Goal: Navigation & Orientation: Find specific page/section

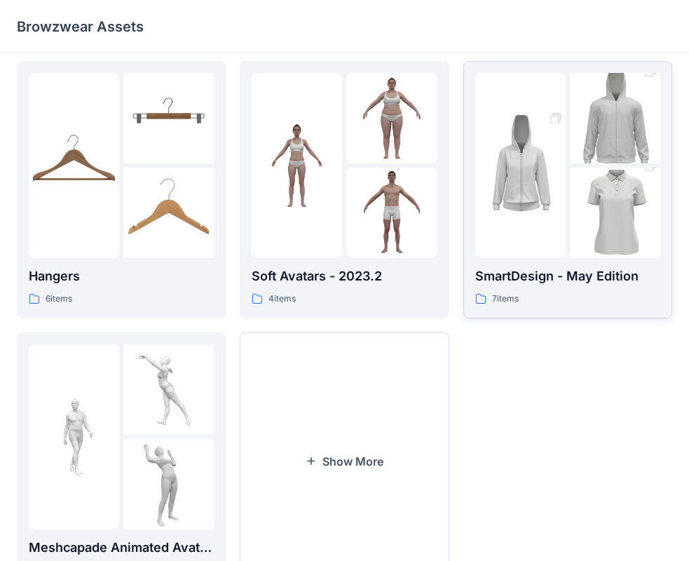
scroll to position [348, 0]
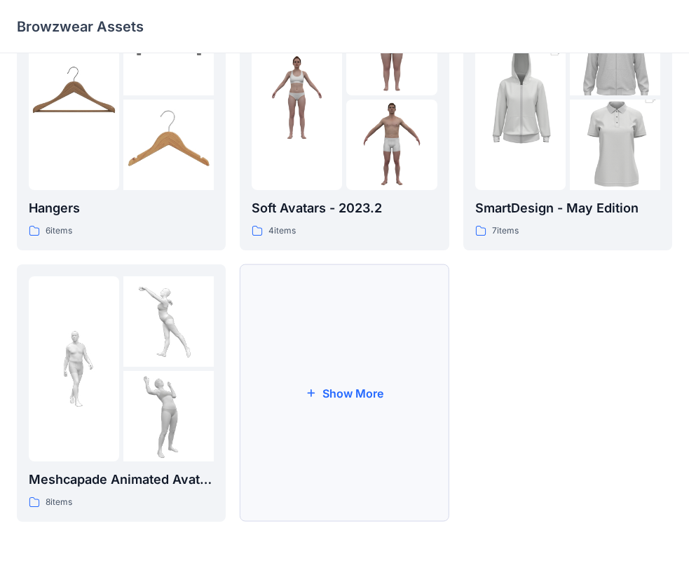
click at [349, 388] on button "Show More" at bounding box center [344, 392] width 209 height 257
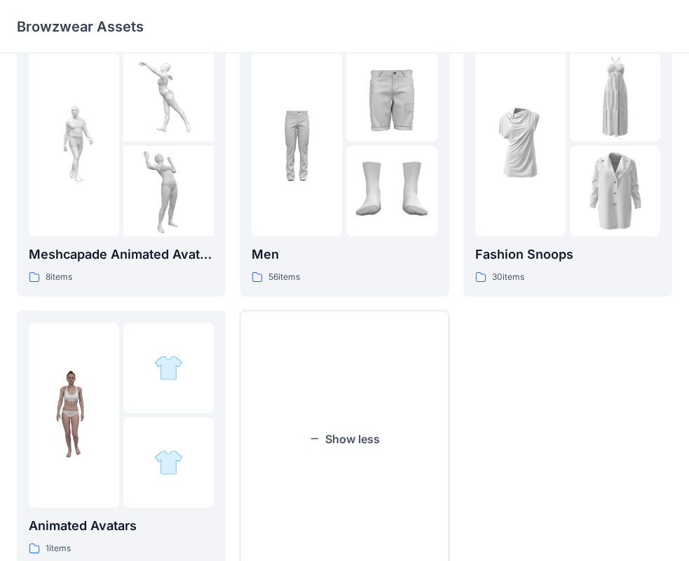
scroll to position [549, 0]
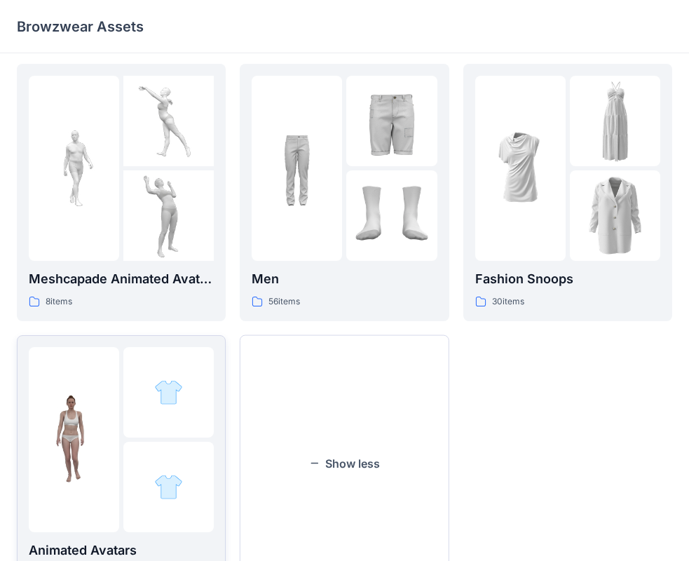
click at [113, 372] on div at bounding box center [74, 439] width 90 height 185
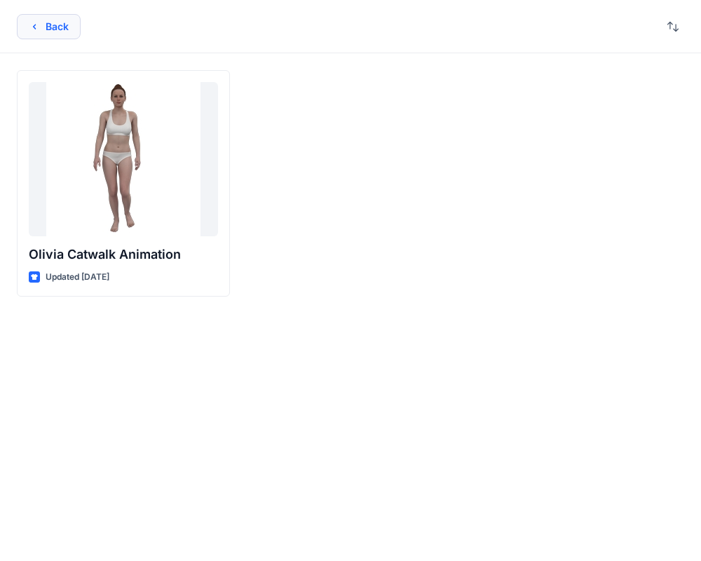
click at [57, 34] on button "Back" at bounding box center [49, 26] width 64 height 25
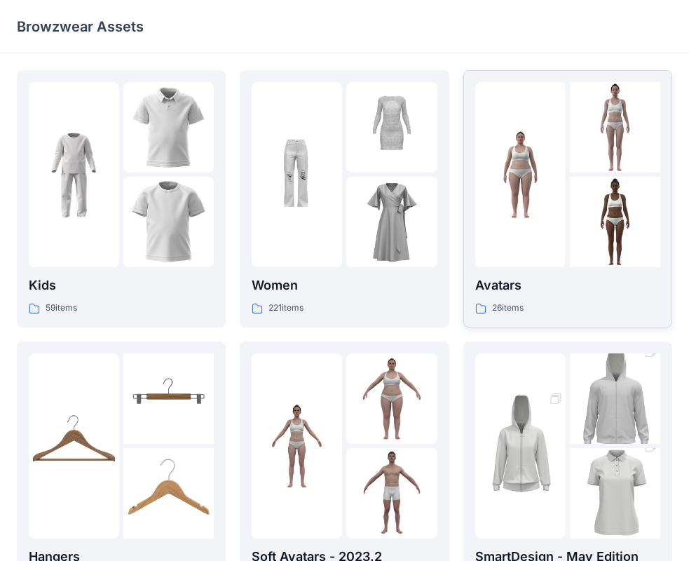
click at [532, 218] on img at bounding box center [520, 175] width 90 height 90
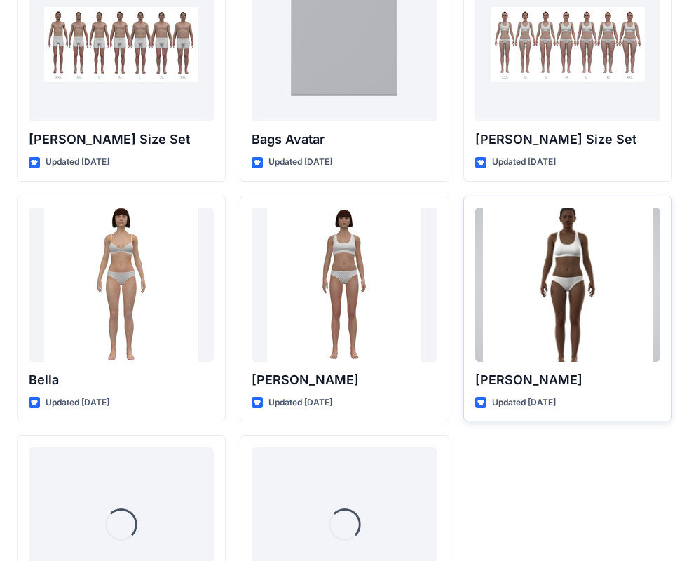
scroll to position [1673, 0]
